Goal: Find specific page/section: Find specific page/section

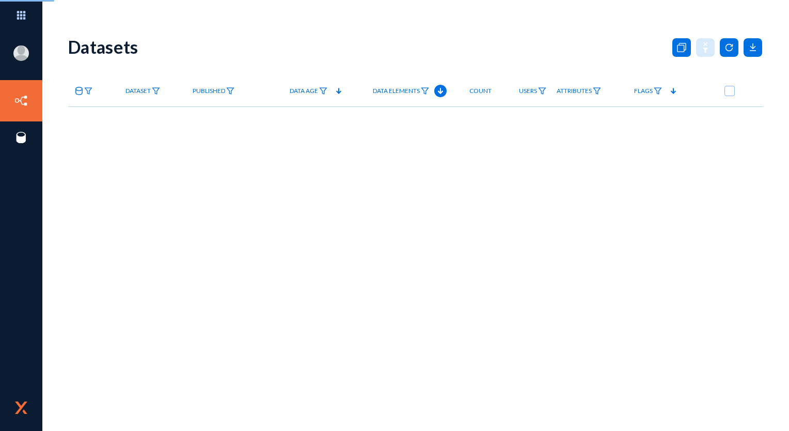
checkbox input "true"
